Goal: Check status: Check status

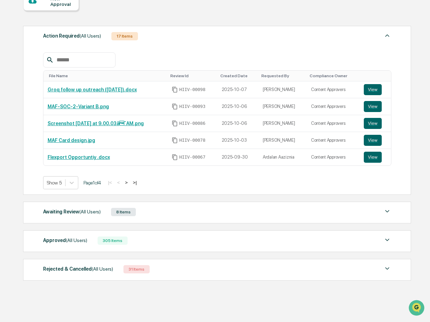
scroll to position [76, 0]
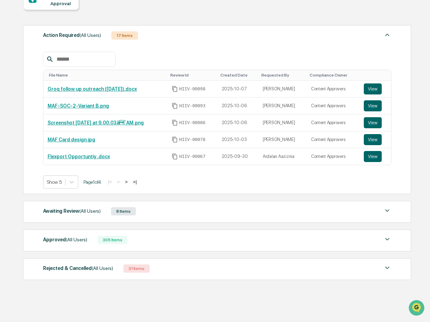
click at [84, 210] on span "(All Users)" at bounding box center [89, 211] width 21 height 6
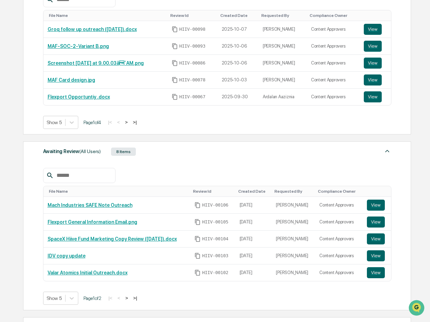
scroll to position [136, 0]
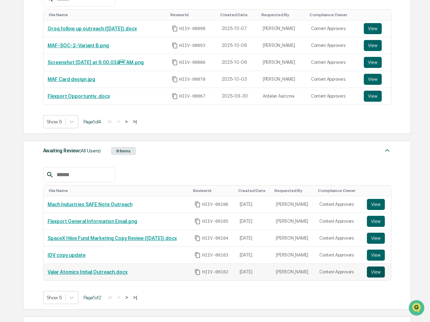
click at [369, 273] on button "View" at bounding box center [376, 272] width 18 height 11
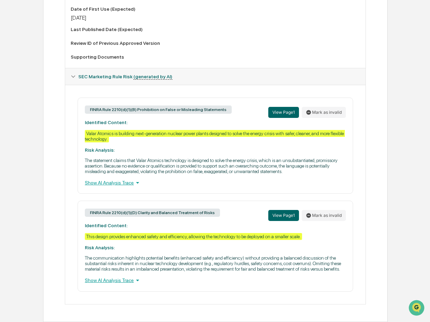
scroll to position [290, 0]
click at [108, 179] on div "Show AI Analysis Trace" at bounding box center [215, 183] width 261 height 8
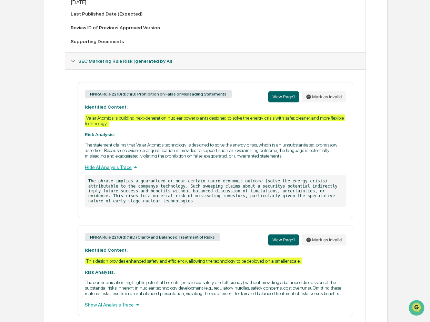
click at [107, 171] on div "Hide AI Analysis Trace" at bounding box center [215, 168] width 261 height 8
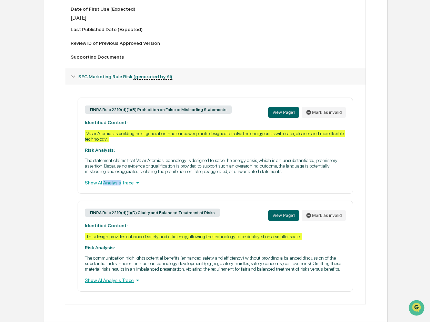
click at [107, 179] on div "Show AI Analysis Trace" at bounding box center [215, 183] width 261 height 8
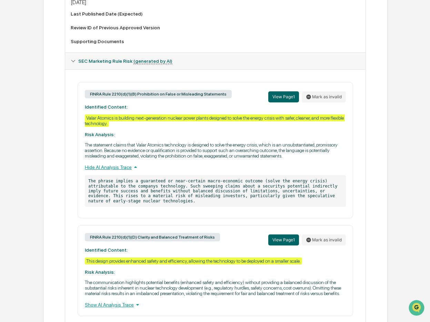
click at [107, 171] on div "Hide AI Analysis Trace" at bounding box center [215, 168] width 261 height 8
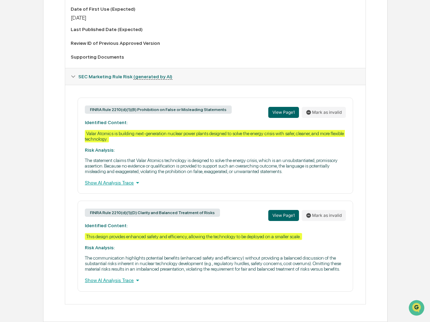
click at [173, 243] on div "FINRA Rule 2210(d)(1)(D) Clarity and Balanced Treatment of Risks View Page 1 Ma…" at bounding box center [216, 246] width 276 height 91
